Goal: Task Accomplishment & Management: Manage account settings

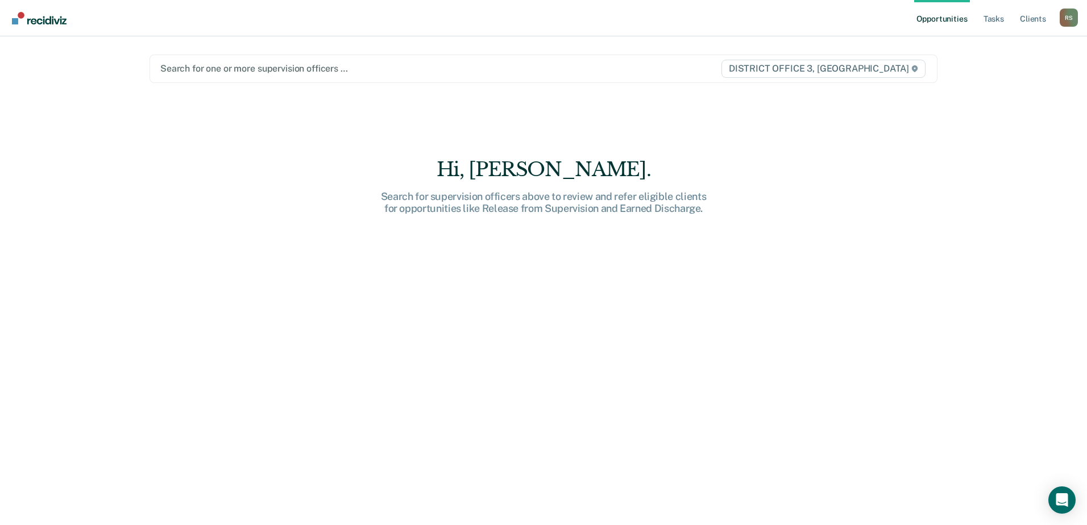
click at [223, 68] on div at bounding box center [428, 68] width 536 height 13
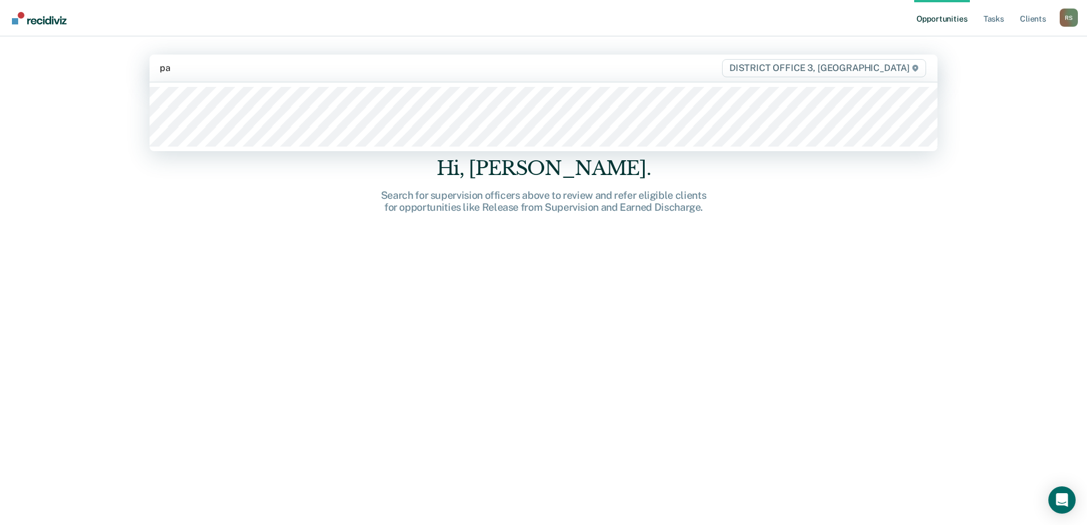
type input "pal"
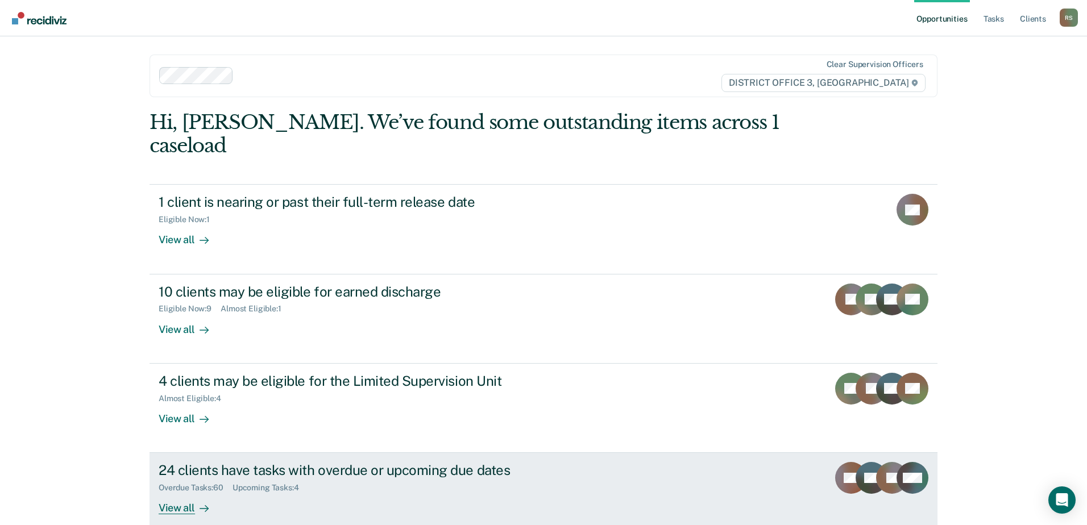
click at [309, 479] on div "Overdue Tasks : 60 Upcoming Tasks : 4" at bounding box center [358, 486] width 399 height 14
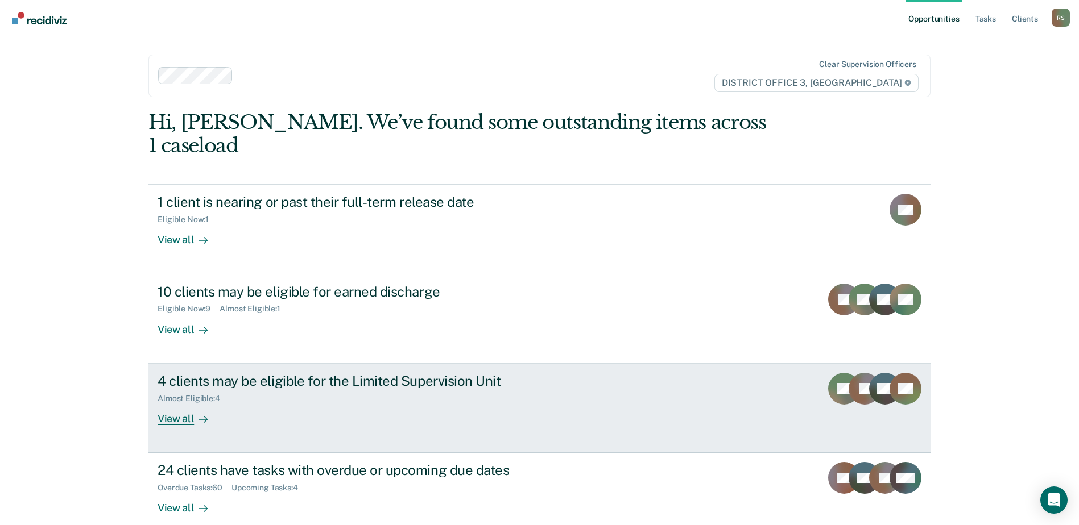
click at [295, 373] on div "4 clients may be eligible for the Limited Supervision Unit" at bounding box center [357, 381] width 399 height 16
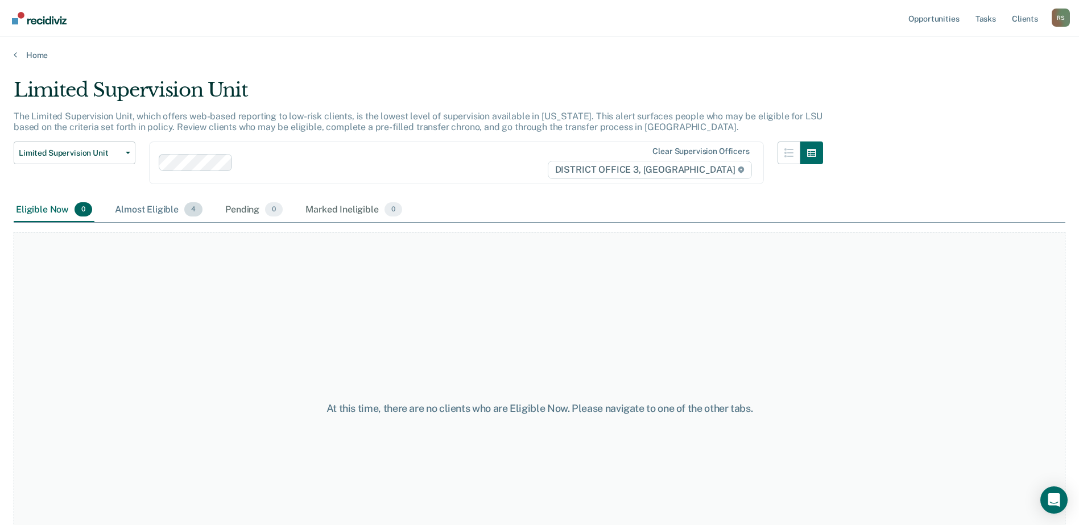
click at [135, 207] on div "Almost Eligible 4" at bounding box center [159, 210] width 92 height 25
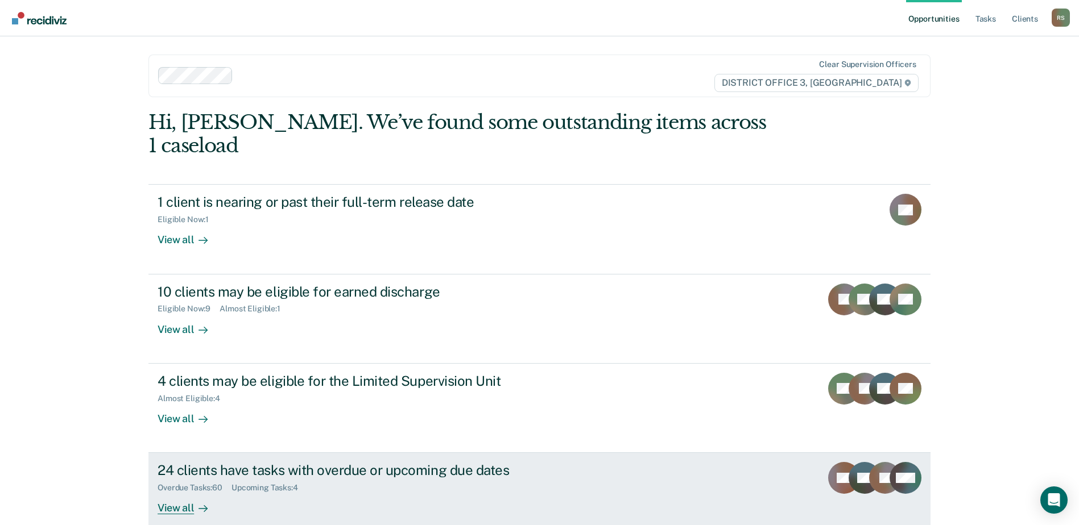
click at [382, 462] on div "24 clients have tasks with overdue or upcoming due dates" at bounding box center [357, 470] width 399 height 16
